Goal: Information Seeking & Learning: Check status

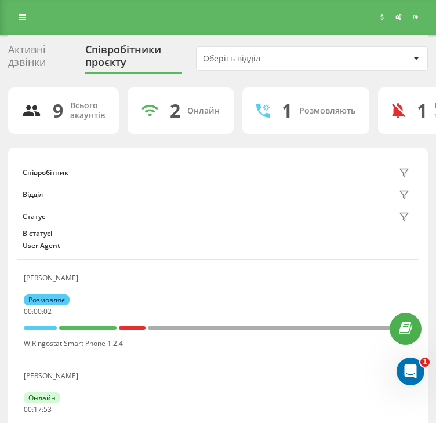
click at [23, 62] on div "Активні дзвінки" at bounding box center [39, 58] width 63 height 30
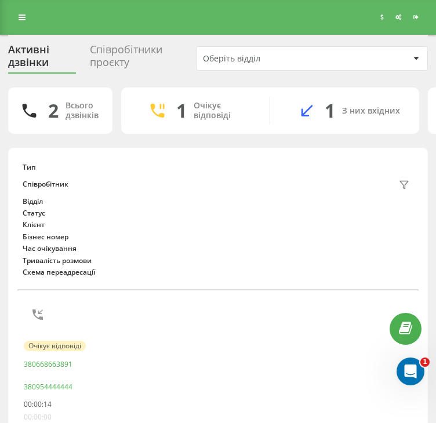
click at [103, 358] on div "Тип Співробітник фільтру Відділ Статус Клієнт Бізнес номер Час очікування Трива…" at bounding box center [217, 396] width 401 height 485
click at [24, 14] on icon at bounding box center [22, 17] width 7 height 8
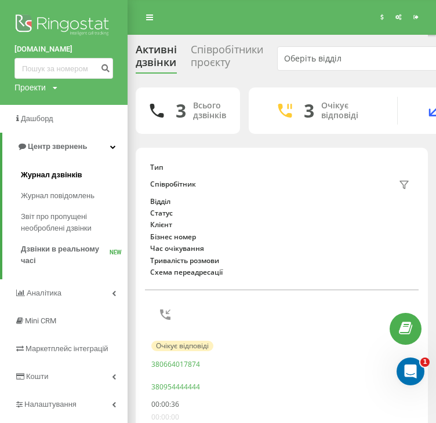
click at [71, 173] on span "Журнал дзвінків" at bounding box center [51, 175] width 61 height 12
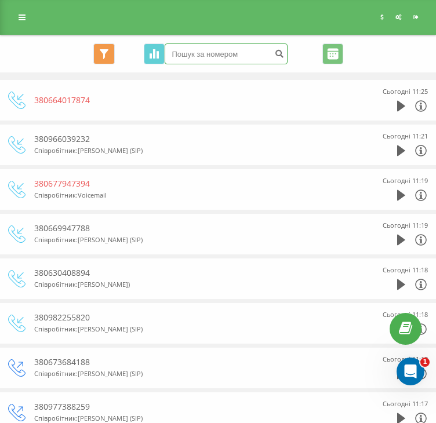
click at [216, 54] on input at bounding box center [226, 53] width 123 height 21
paste input "380966039232"
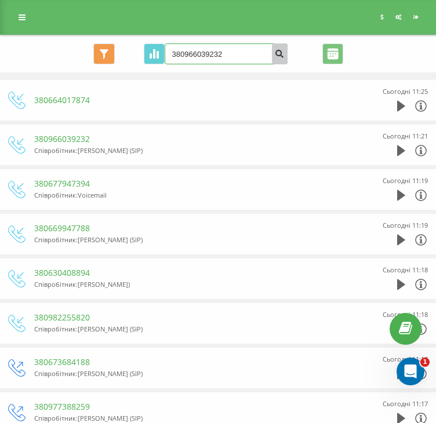
type input "380966039232"
click at [280, 55] on icon "submit" at bounding box center [280, 52] width 10 height 7
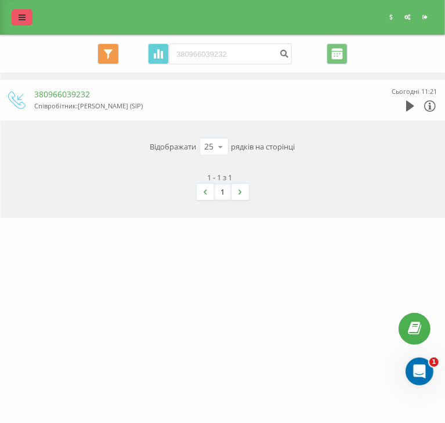
click at [14, 21] on link at bounding box center [22, 17] width 21 height 16
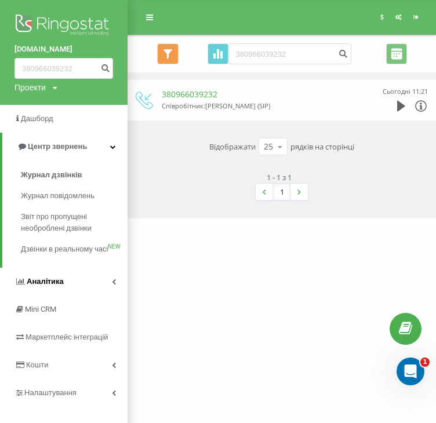
click at [72, 291] on link "Аналiтика" at bounding box center [64, 282] width 128 height 28
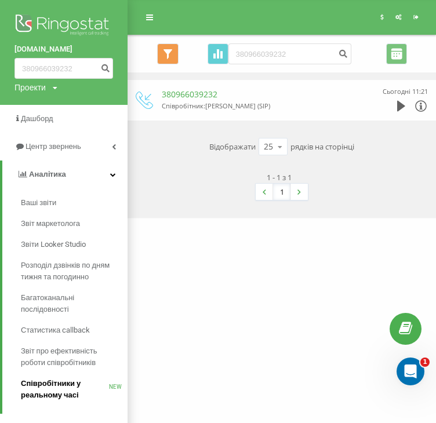
click at [56, 380] on span "Співробітники у реальному часі" at bounding box center [65, 389] width 88 height 23
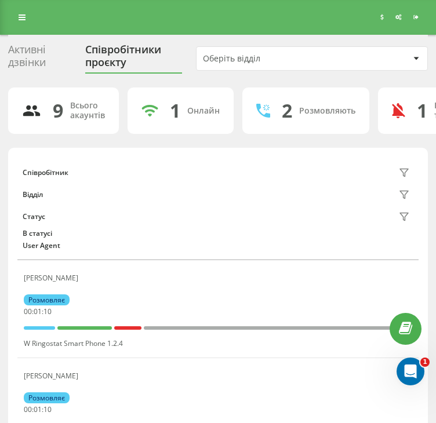
click at [19, 56] on div "Активні дзвінки" at bounding box center [39, 58] width 63 height 30
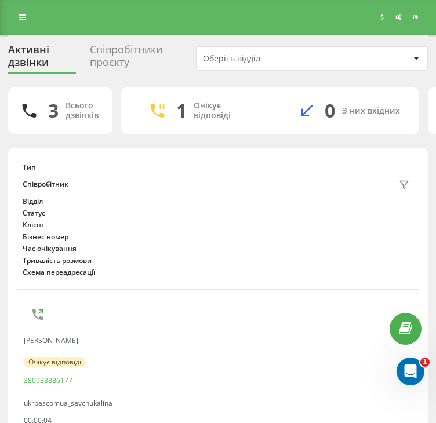
drag, startPoint x: 21, startPoint y: 20, endPoint x: 21, endPoint y: 27, distance: 7.0
click at [21, 20] on icon at bounding box center [22, 17] width 7 height 8
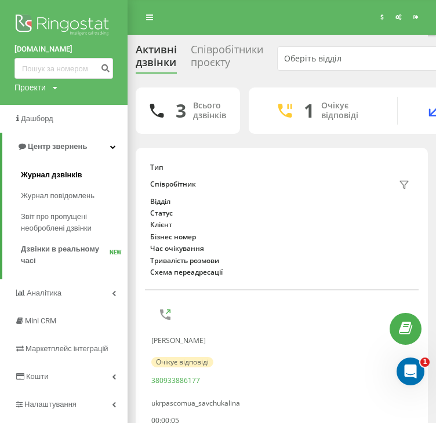
click at [59, 173] on span "Журнал дзвінків" at bounding box center [51, 175] width 61 height 12
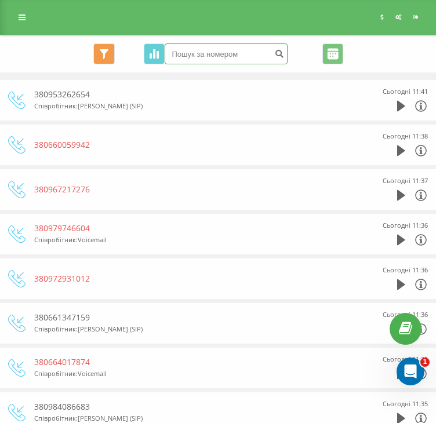
click at [237, 54] on input at bounding box center [226, 53] width 123 height 21
paste input "380933886177"
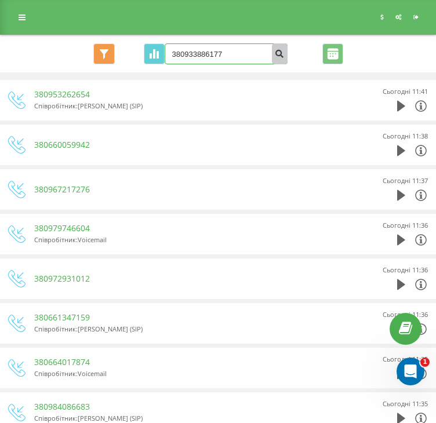
type input "380933886177"
click at [275, 54] on icon "submit" at bounding box center [280, 52] width 10 height 7
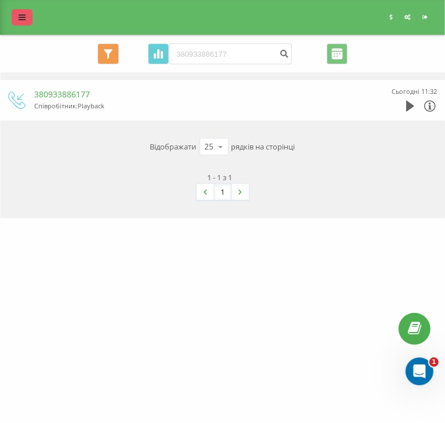
click at [26, 21] on link at bounding box center [22, 17] width 21 height 16
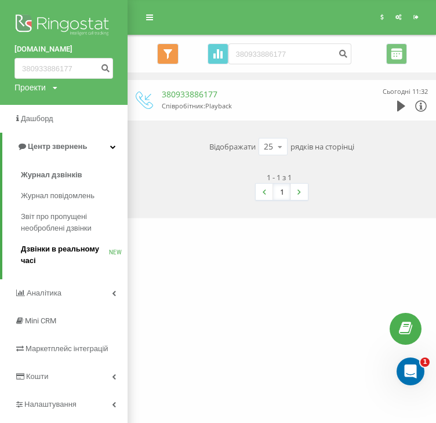
click at [61, 257] on span "Дзвінки в реальному часі" at bounding box center [65, 254] width 88 height 23
